Goal: Navigation & Orientation: Find specific page/section

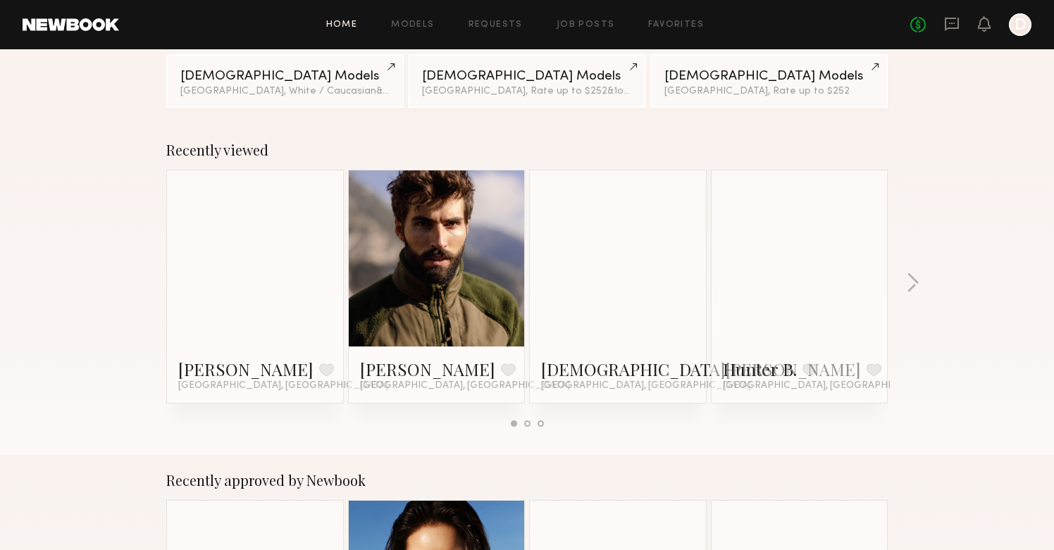
scroll to position [150, 0]
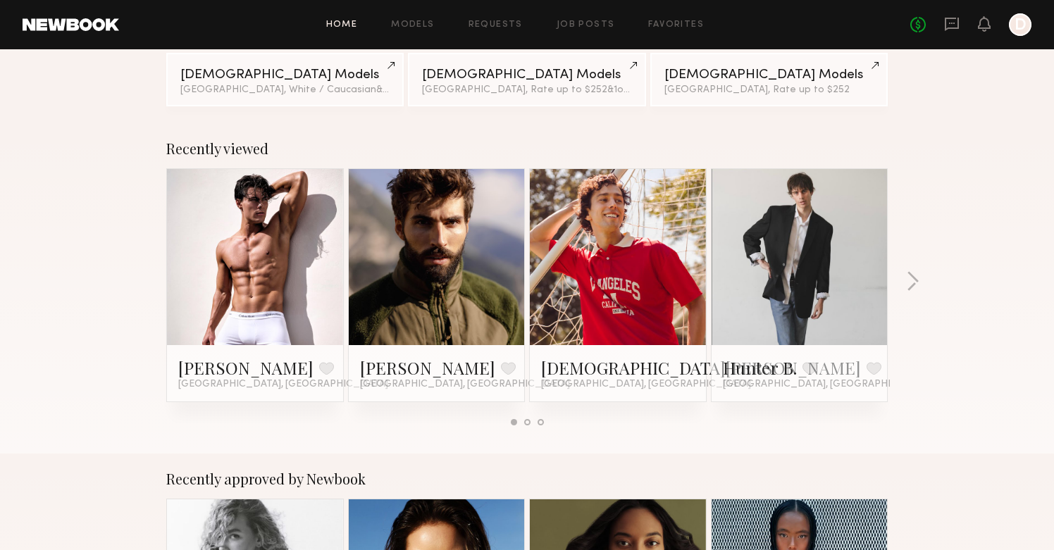
click at [835, 217] on link at bounding box center [799, 257] width 86 height 176
click at [913, 279] on button "button" at bounding box center [912, 282] width 13 height 23
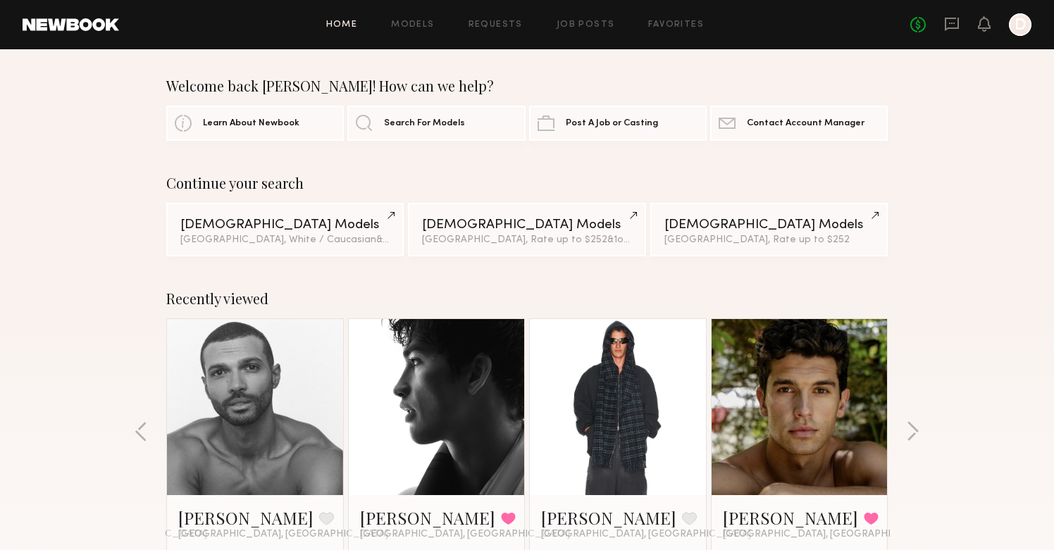
scroll to position [0, 0]
click at [417, 27] on link "Models" at bounding box center [412, 24] width 43 height 9
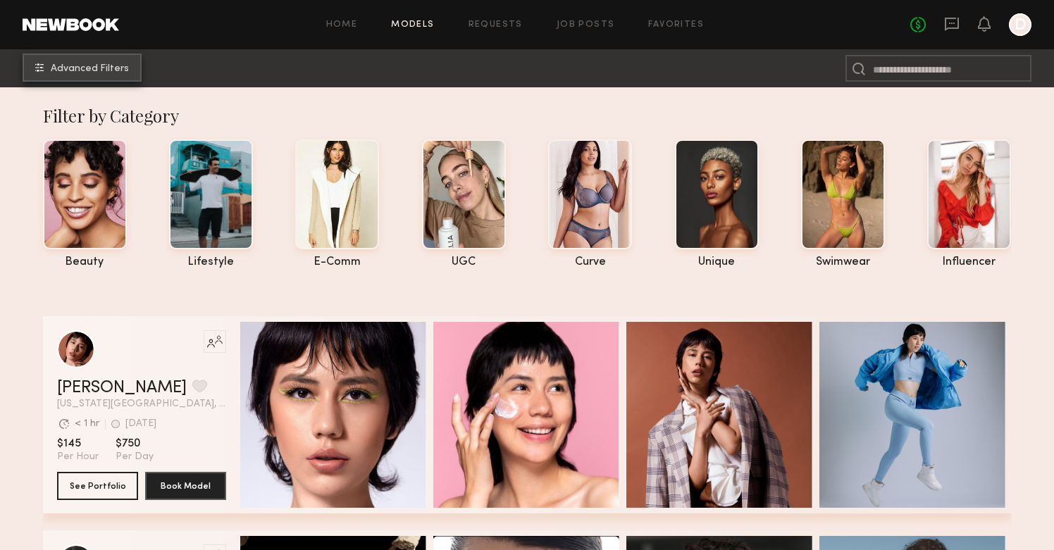
click at [101, 64] on span "Advanced Filters" at bounding box center [90, 69] width 78 height 10
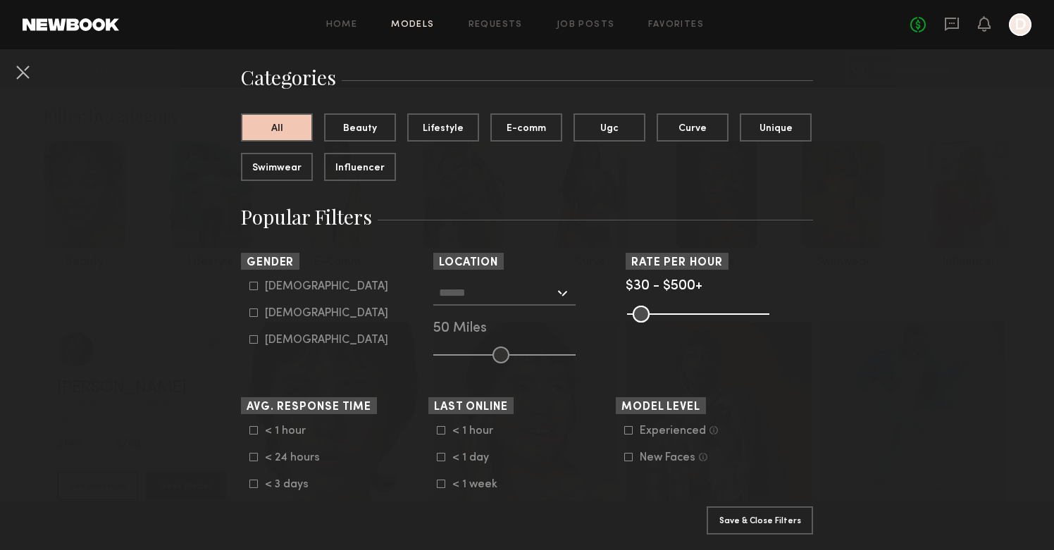
scroll to position [115, 0]
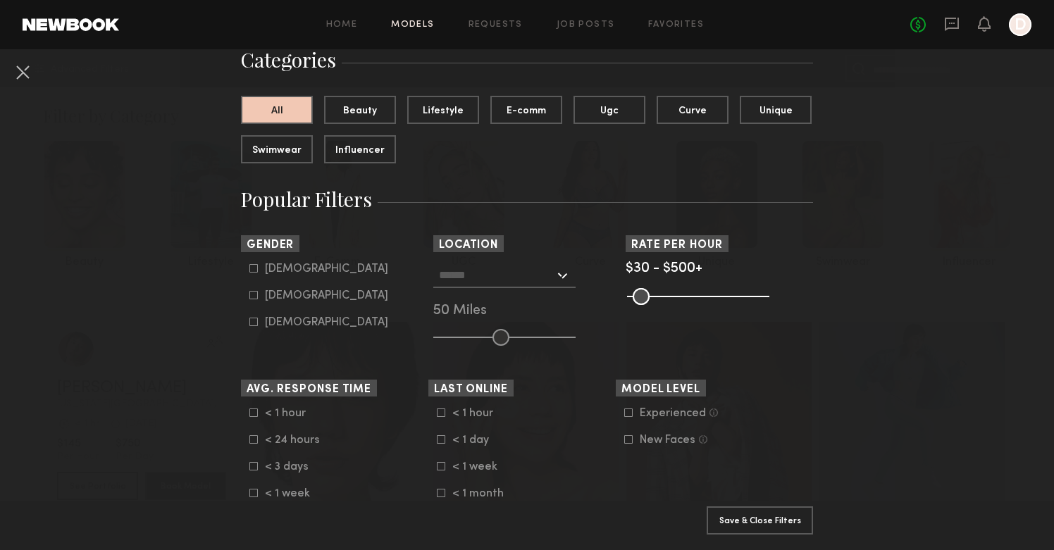
click at [277, 271] on div "[DEMOGRAPHIC_DATA]" at bounding box center [326, 269] width 123 height 8
type input "*"
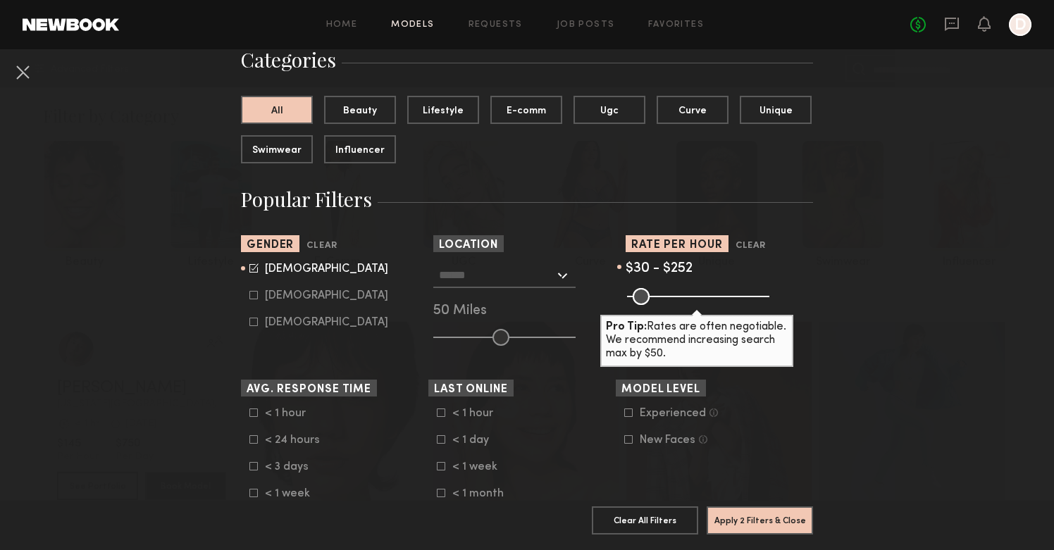
drag, startPoint x: 765, startPoint y: 295, endPoint x: 693, endPoint y: 299, distance: 72.0
type input "***"
click at [693, 299] on input "range" at bounding box center [698, 296] width 142 height 17
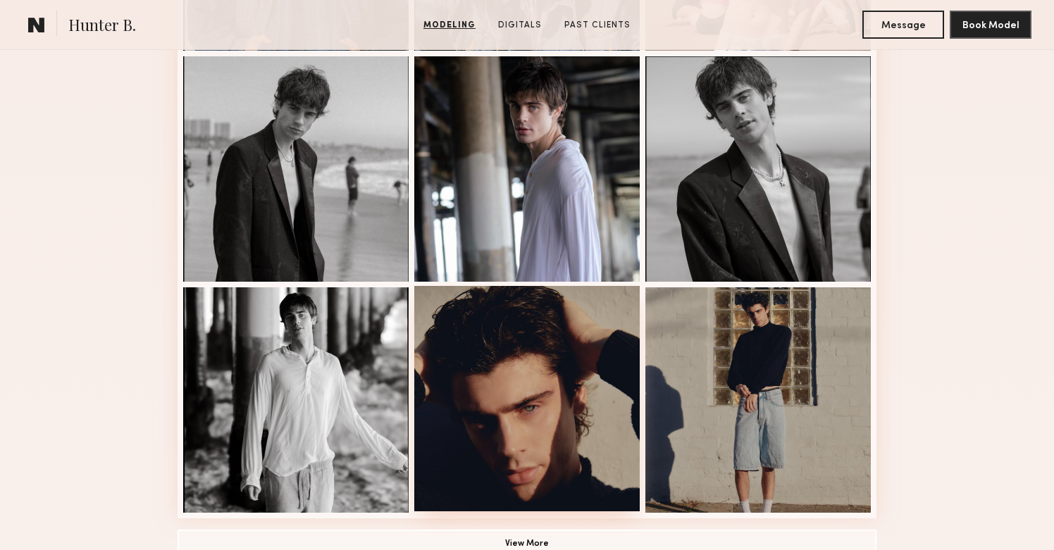
scroll to position [875, 0]
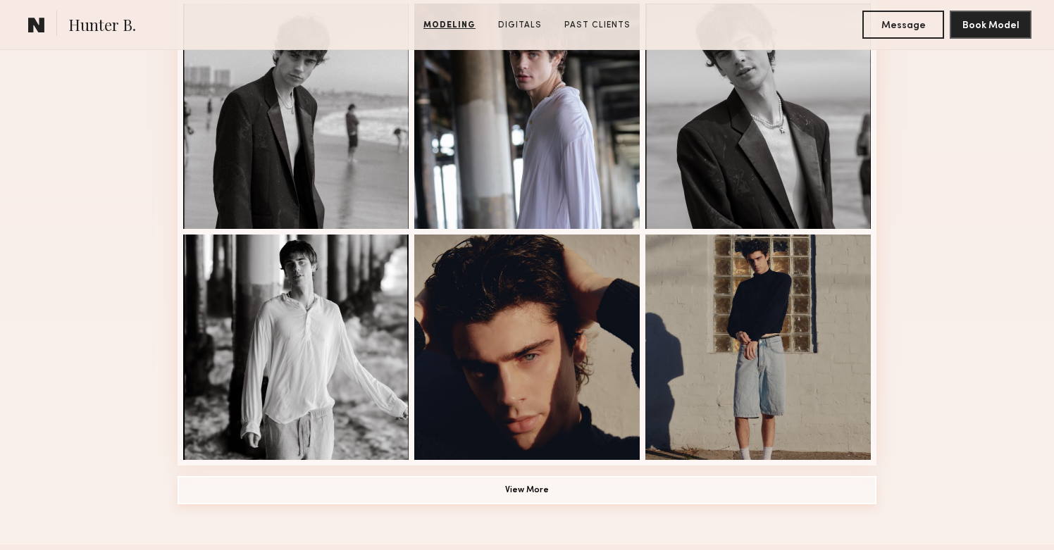
click at [530, 486] on button "View More" at bounding box center [526, 490] width 699 height 28
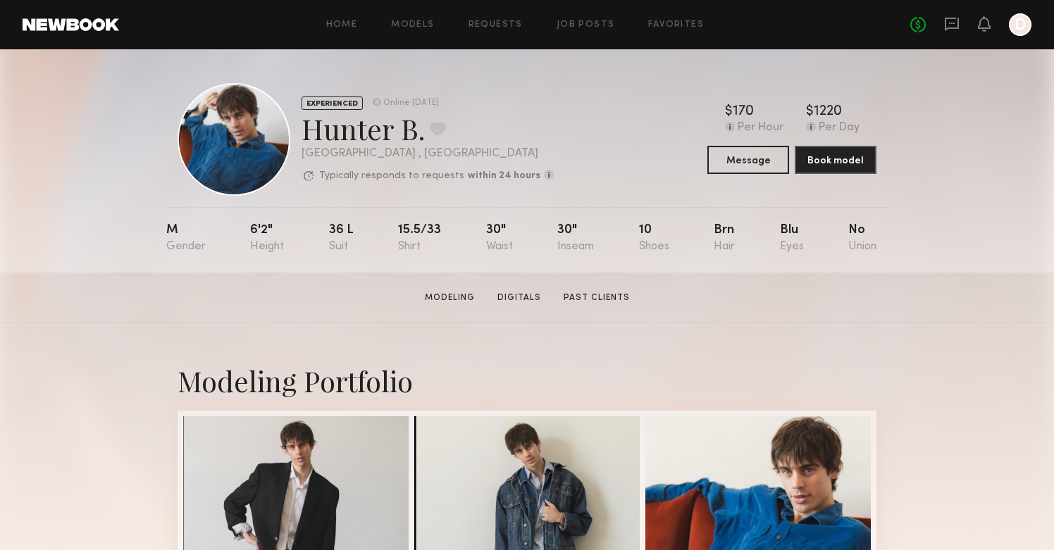
scroll to position [0, 0]
